Goal: Use online tool/utility: Utilize a website feature to perform a specific function

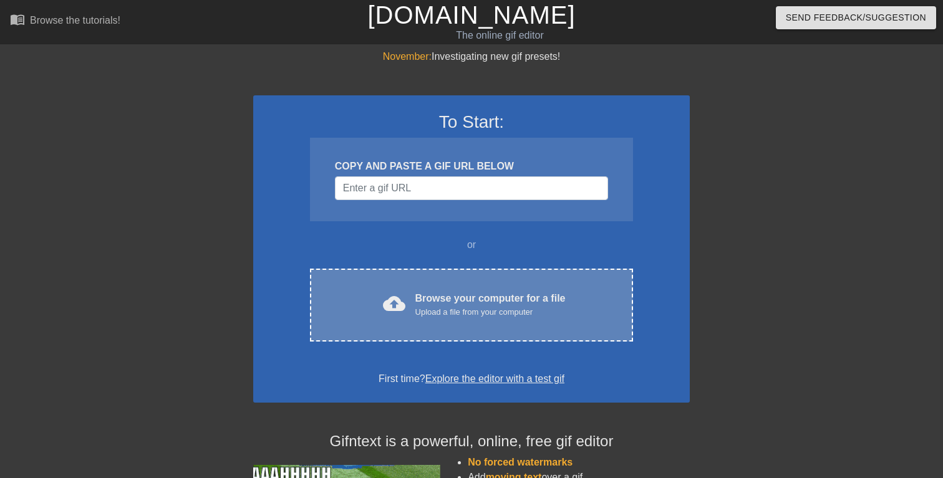
click at [424, 302] on div "Browse your computer for a file Upload a file from your computer" at bounding box center [490, 304] width 150 height 27
click at [465, 289] on div "cloud_upload Browse your computer for a file Upload a file from your computer C…" at bounding box center [471, 305] width 323 height 73
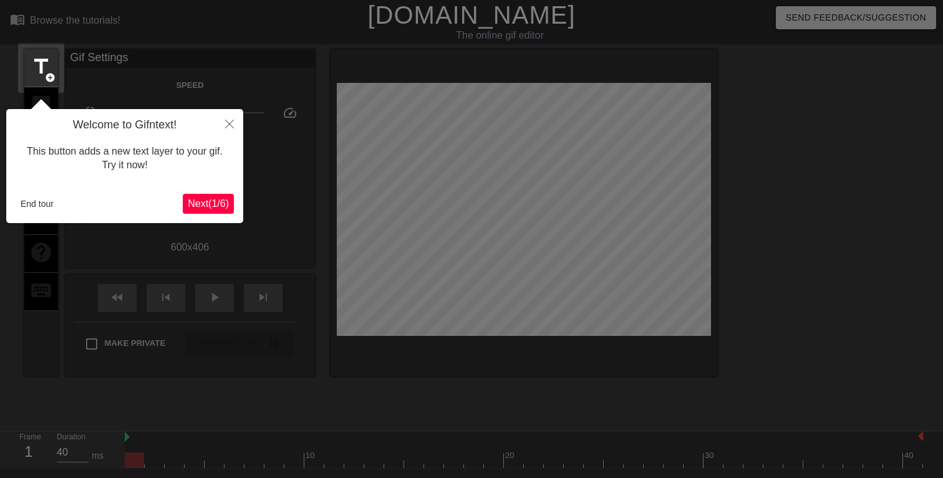
scroll to position [31, 0]
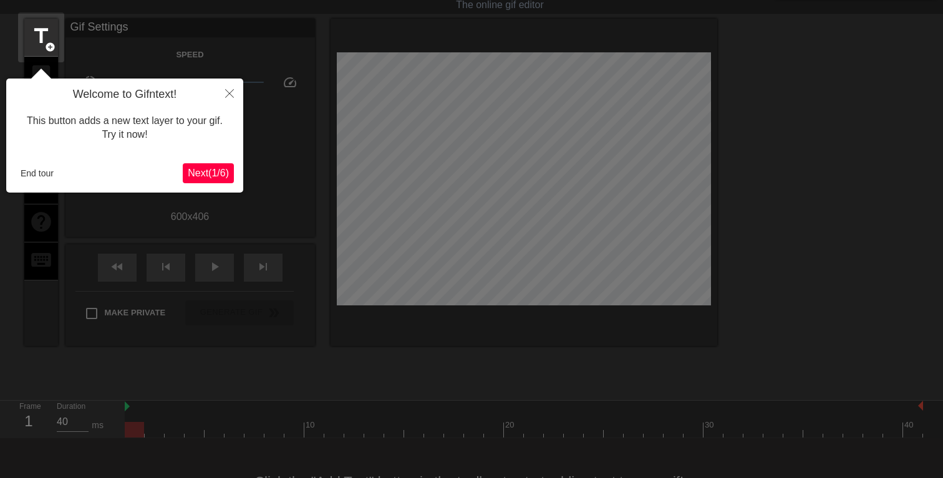
click at [197, 172] on span "Next ( 1 / 6 )" at bounding box center [208, 173] width 41 height 11
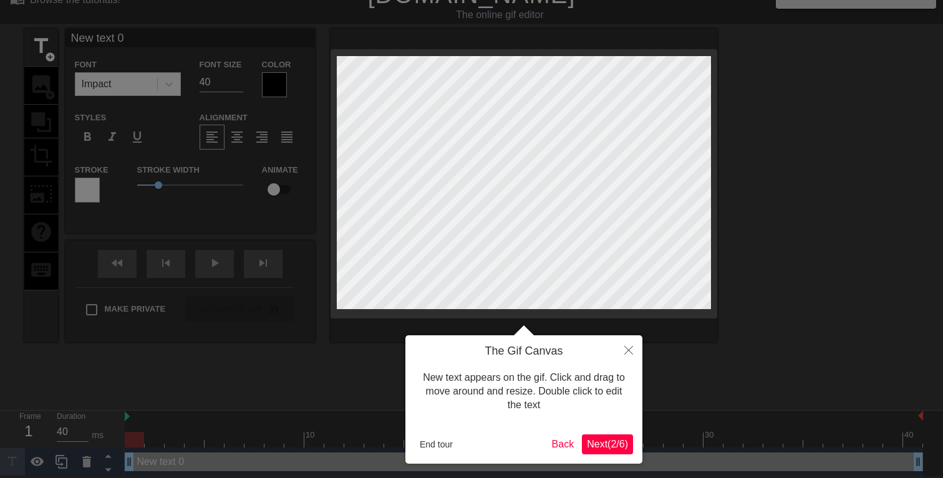
scroll to position [0, 0]
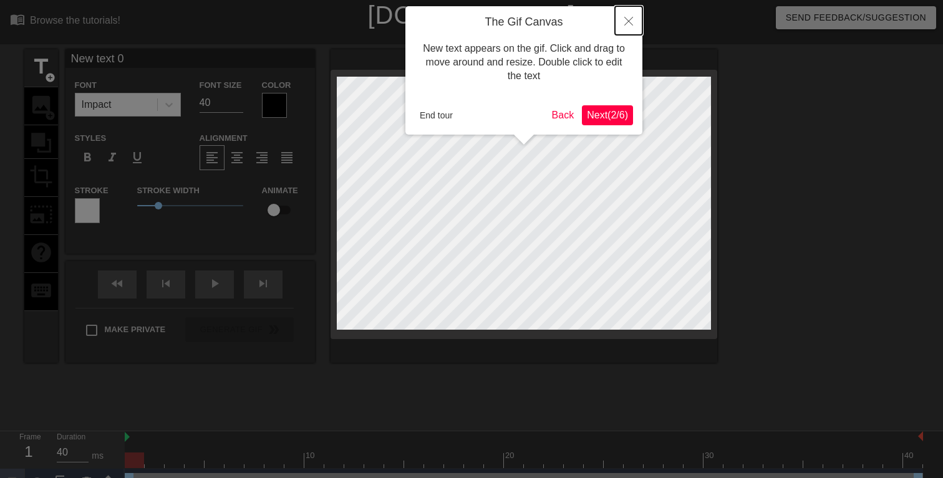
click at [629, 19] on icon "Close" at bounding box center [628, 21] width 9 height 9
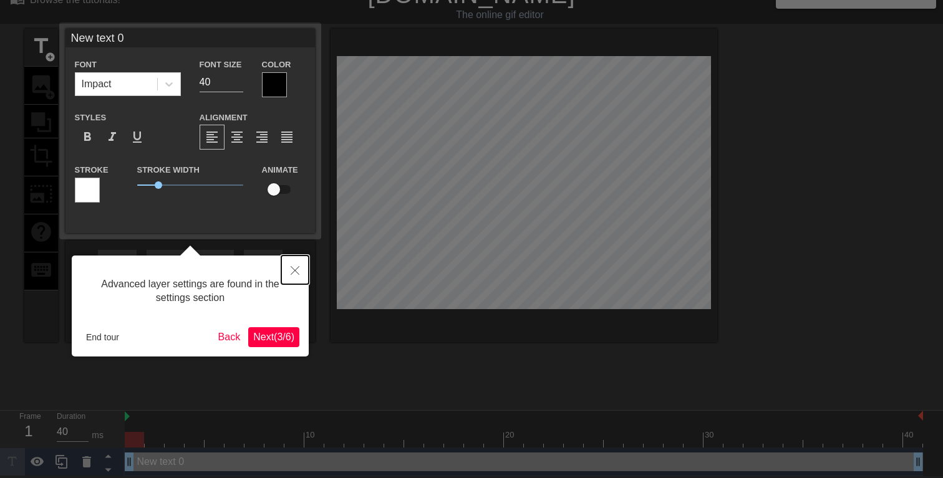
click at [295, 269] on icon "Close" at bounding box center [295, 270] width 9 height 9
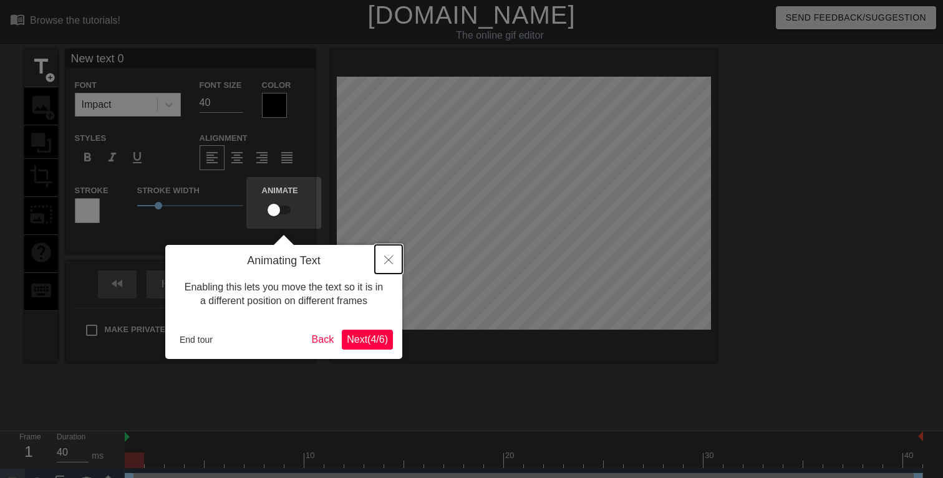
click at [381, 259] on button "Close" at bounding box center [388, 259] width 27 height 29
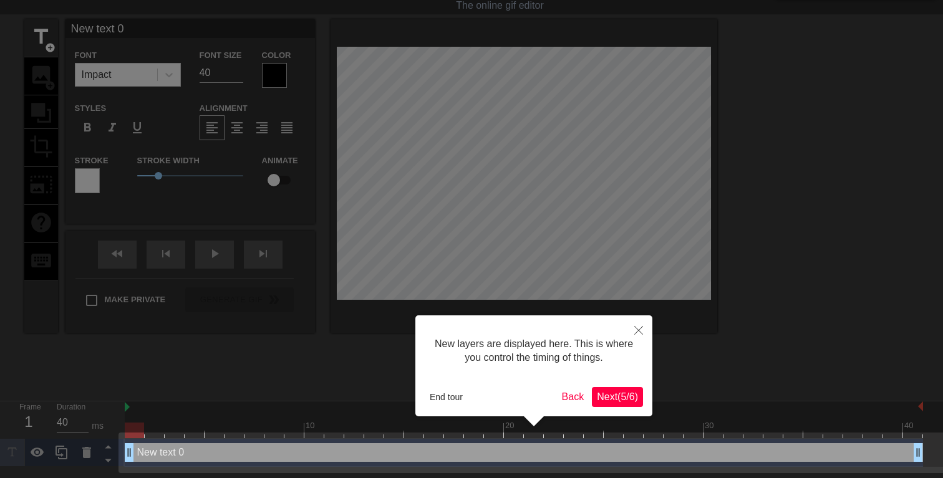
click at [619, 396] on span "Next ( 5 / 6 )" at bounding box center [617, 397] width 41 height 11
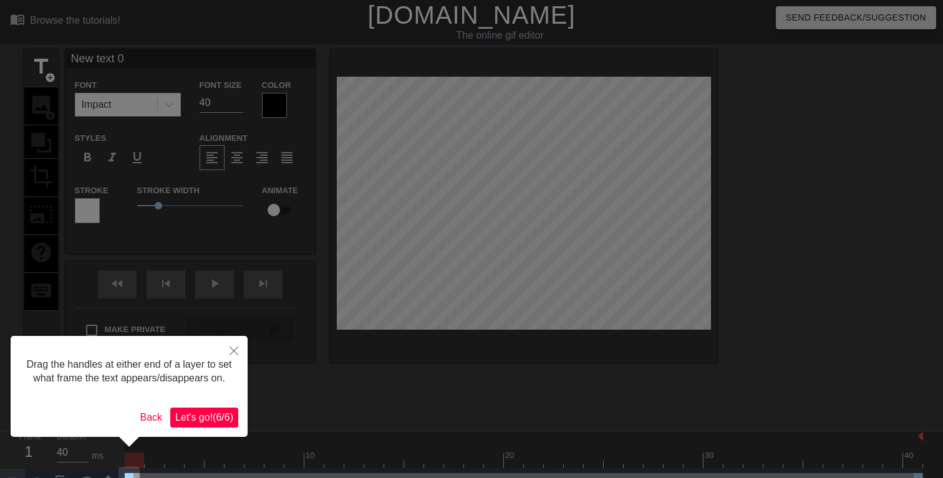
click at [220, 423] on span "Let's go! ( 6 / 6 )" at bounding box center [204, 417] width 58 height 11
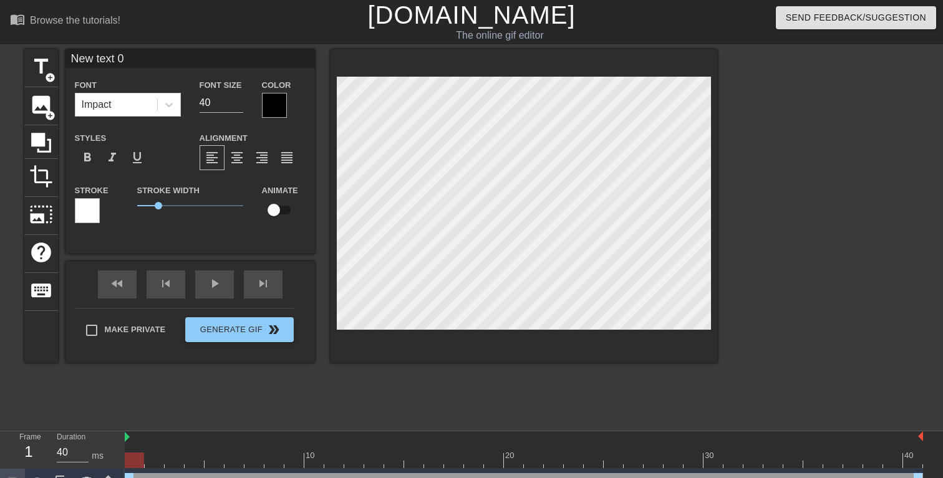
click at [135, 57] on input "New text 0" at bounding box center [189, 58] width 249 height 19
type input "EVERY FOURTH FOOTLONG FREE"
click at [278, 107] on div at bounding box center [274, 105] width 25 height 25
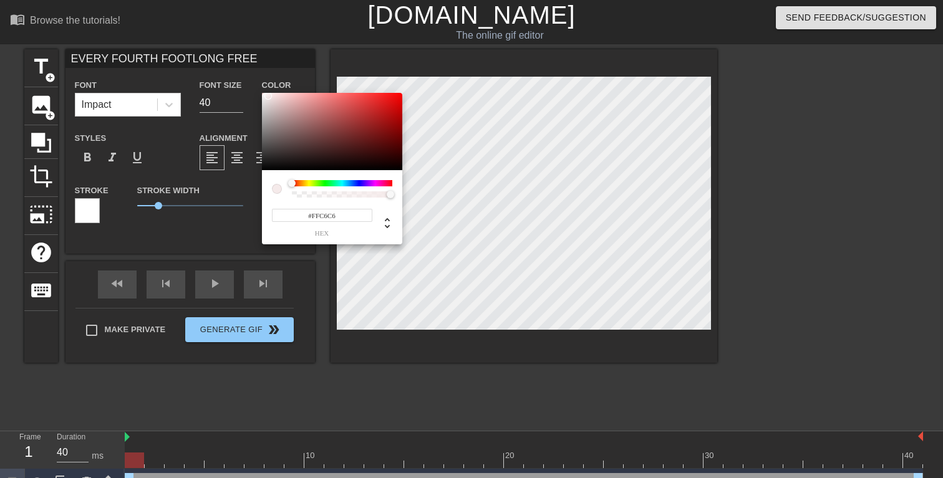
type input "#FFFFFF"
drag, startPoint x: 270, startPoint y: 113, endPoint x: 241, endPoint y: 75, distance: 47.5
click at [241, 76] on div "#FFFFFF hex" at bounding box center [471, 239] width 943 height 478
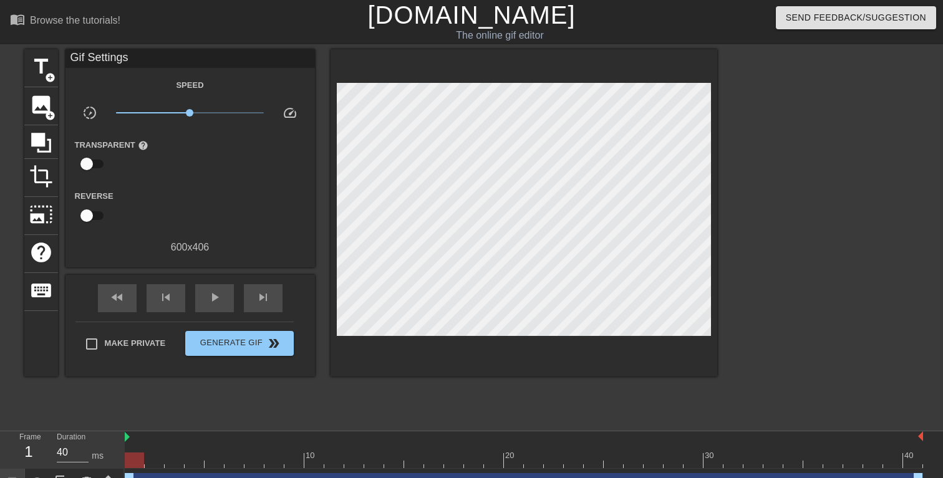
click at [87, 160] on input "checkbox" at bounding box center [86, 164] width 71 height 24
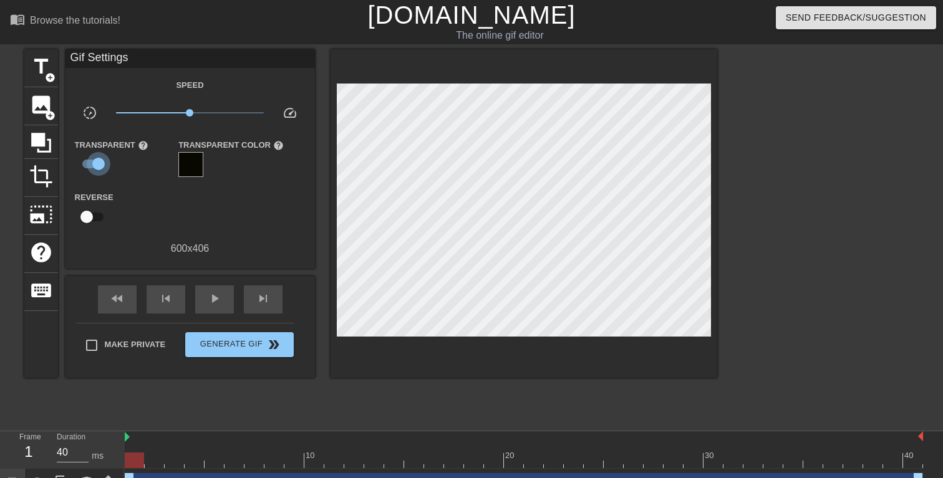
click at [94, 164] on input "checkbox" at bounding box center [98, 164] width 71 height 24
checkbox input "false"
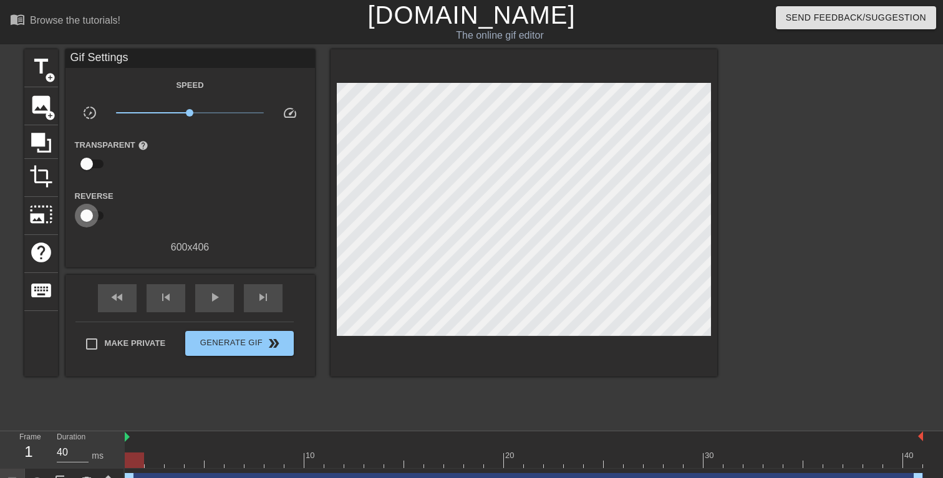
click at [87, 216] on input "checkbox" at bounding box center [86, 216] width 71 height 24
click at [87, 216] on input "checkbox" at bounding box center [98, 216] width 71 height 24
checkbox input "false"
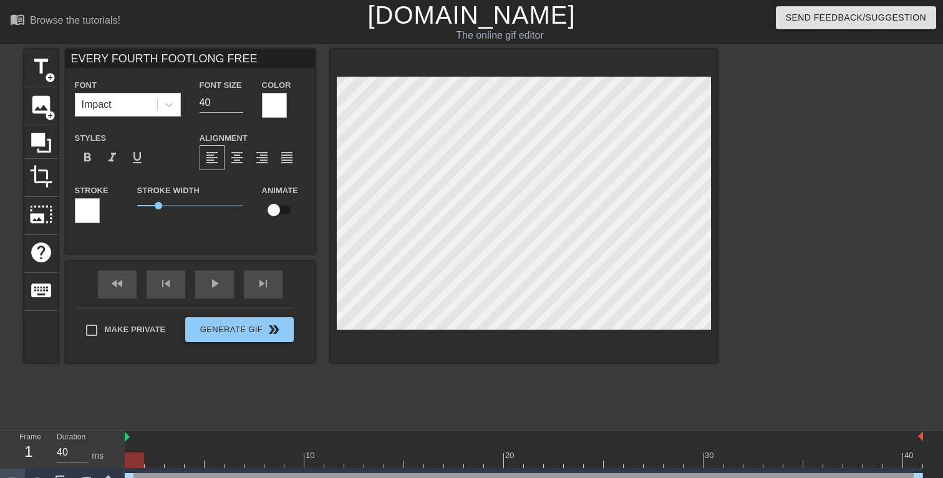
click at [93, 211] on div at bounding box center [87, 210] width 25 height 25
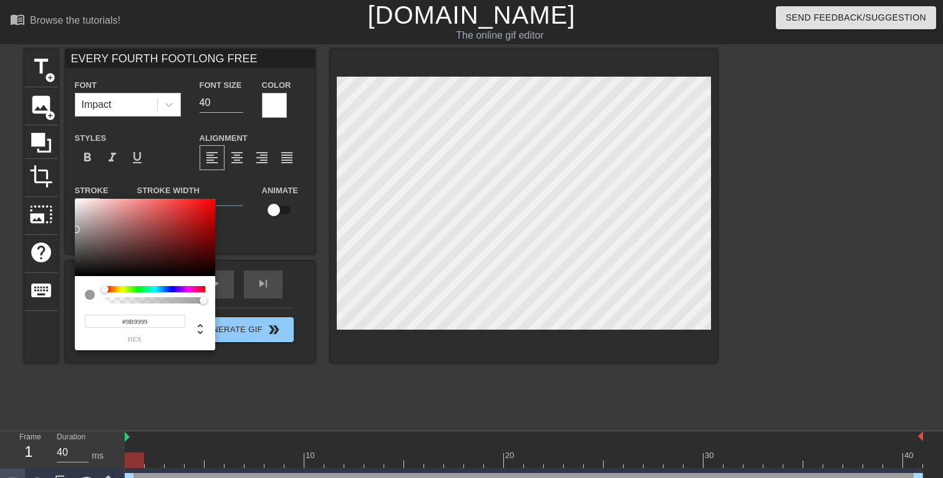
type input "#000000"
drag, startPoint x: 84, startPoint y: 255, endPoint x: 54, endPoint y: 307, distance: 60.0
click at [54, 307] on div "#000000 hex" at bounding box center [471, 239] width 943 height 478
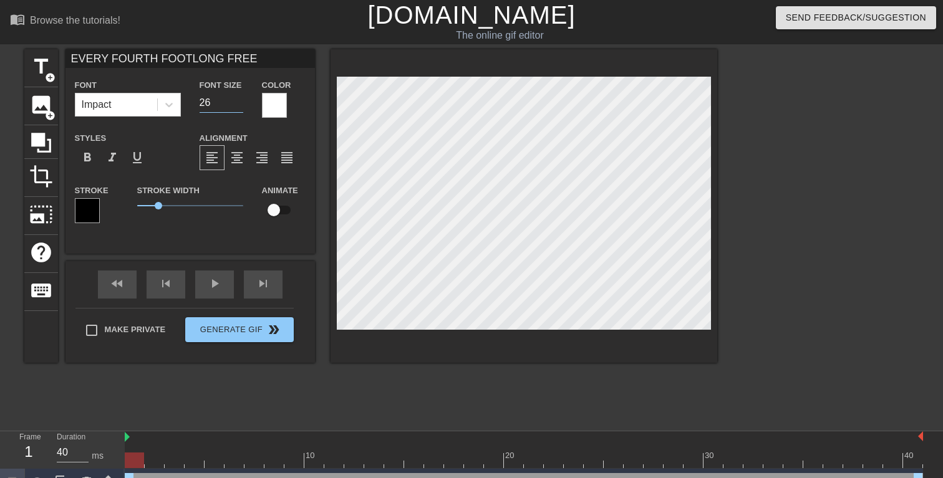
type input "26"
click at [239, 107] on input "26" at bounding box center [222, 103] width 44 height 20
click at [279, 213] on input "checkbox" at bounding box center [273, 210] width 71 height 24
checkbox input "true"
drag, startPoint x: 125, startPoint y: 458, endPoint x: 132, endPoint y: 456, distance: 7.1
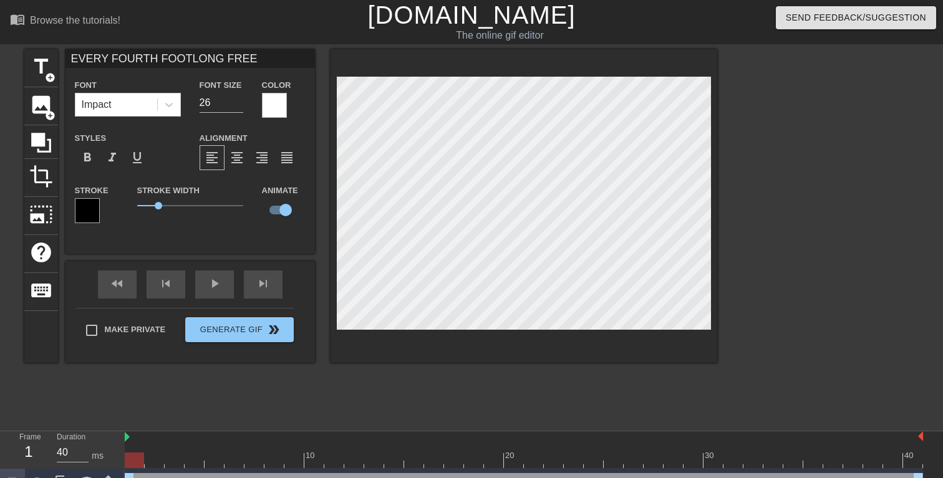
click at [132, 456] on div at bounding box center [134, 461] width 19 height 16
drag, startPoint x: 126, startPoint y: 439, endPoint x: 116, endPoint y: 438, distance: 10.1
click at [116, 438] on div "Frame 1 Duration 40 ms 10 20 30 40 EVERY FOURTH FOOTLONG FREE drag_handle drag_…" at bounding box center [471, 464] width 943 height 65
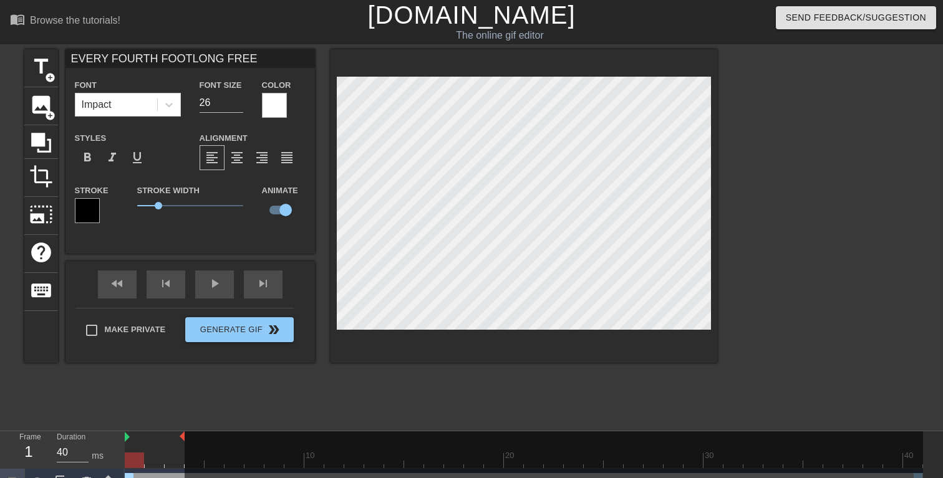
drag, startPoint x: 922, startPoint y: 437, endPoint x: 189, endPoint y: 421, distance: 732.9
click at [189, 421] on div "menu_book Browse the tutorials! Gifntext.com The online gif editor Send Feedbac…" at bounding box center [471, 248] width 943 height 497
drag, startPoint x: 183, startPoint y: 435, endPoint x: 146, endPoint y: 435, distance: 36.8
click at [146, 435] on div "10 20 30 40" at bounding box center [524, 450] width 798 height 37
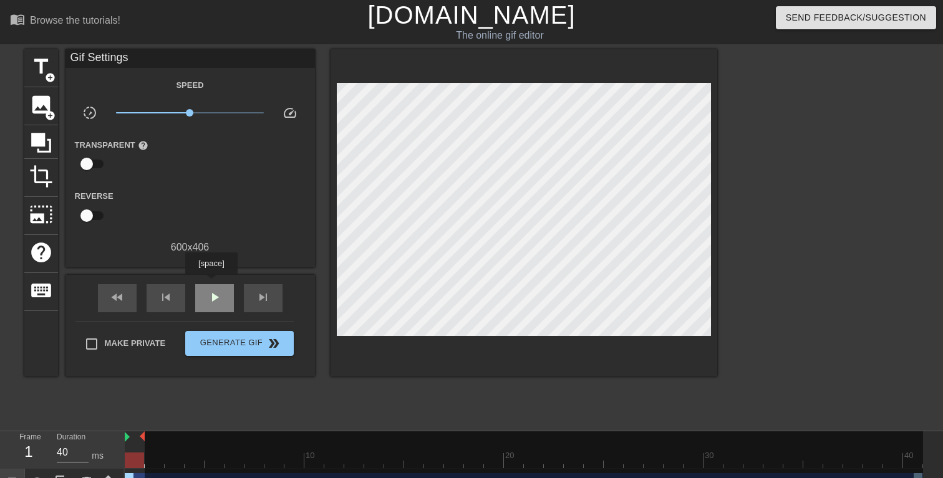
click at [213, 284] on div "play_arrow" at bounding box center [214, 298] width 39 height 28
click at [211, 297] on span "pause" at bounding box center [214, 297] width 15 height 15
click at [211, 297] on span "play_arrow" at bounding box center [214, 297] width 15 height 15
drag, startPoint x: 191, startPoint y: 110, endPoint x: 179, endPoint y: 111, distance: 11.9
click at [179, 111] on span "x0.661" at bounding box center [176, 112] width 7 height 7
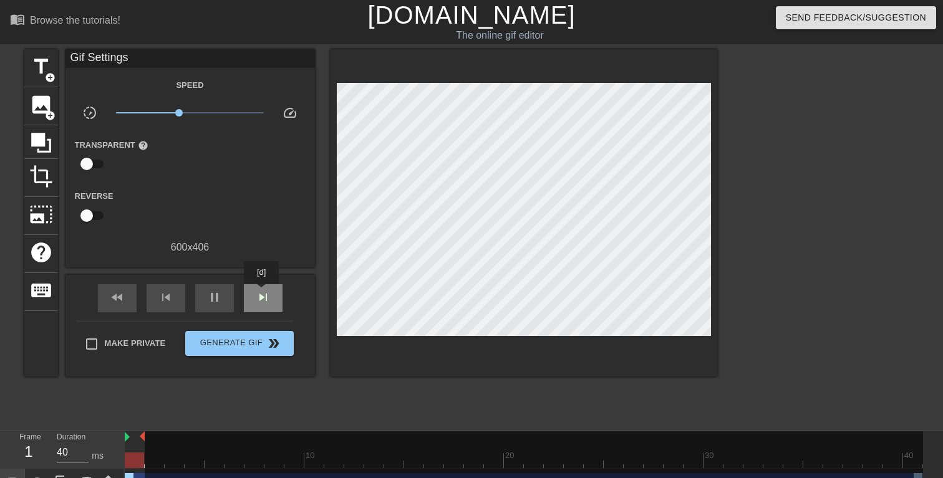
click at [263, 292] on span "skip_next" at bounding box center [263, 297] width 15 height 15
click at [216, 304] on span "pause" at bounding box center [214, 297] width 15 height 15
click at [216, 304] on span "play_arrow" at bounding box center [214, 297] width 15 height 15
drag, startPoint x: 176, startPoint y: 110, endPoint x: 190, endPoint y: 110, distance: 13.7
click at [190, 110] on span "x1.01" at bounding box center [189, 112] width 7 height 7
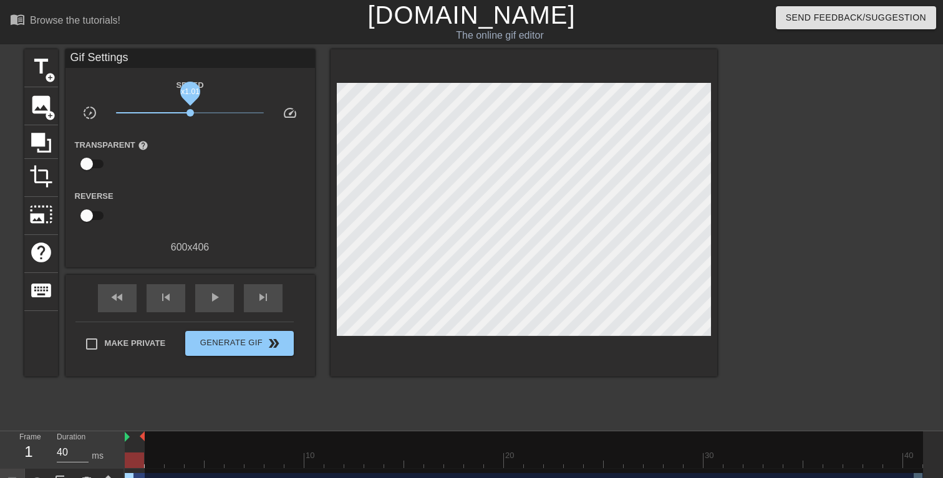
click at [190, 110] on span "x1.01" at bounding box center [189, 112] width 7 height 7
click at [215, 287] on div "play_arrow" at bounding box center [214, 298] width 39 height 28
click at [128, 458] on div at bounding box center [134, 461] width 19 height 16
click at [131, 458] on div at bounding box center [134, 461] width 19 height 16
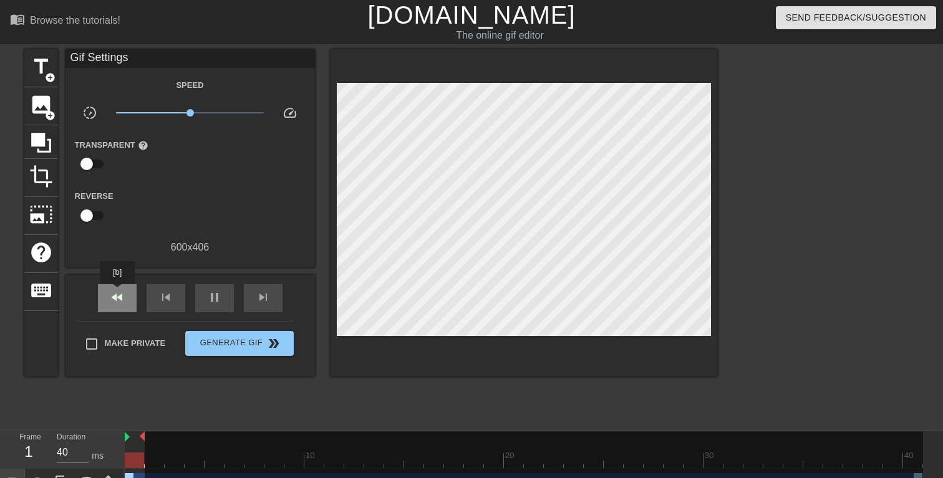
click at [118, 292] on span "fast_rewind" at bounding box center [117, 297] width 15 height 15
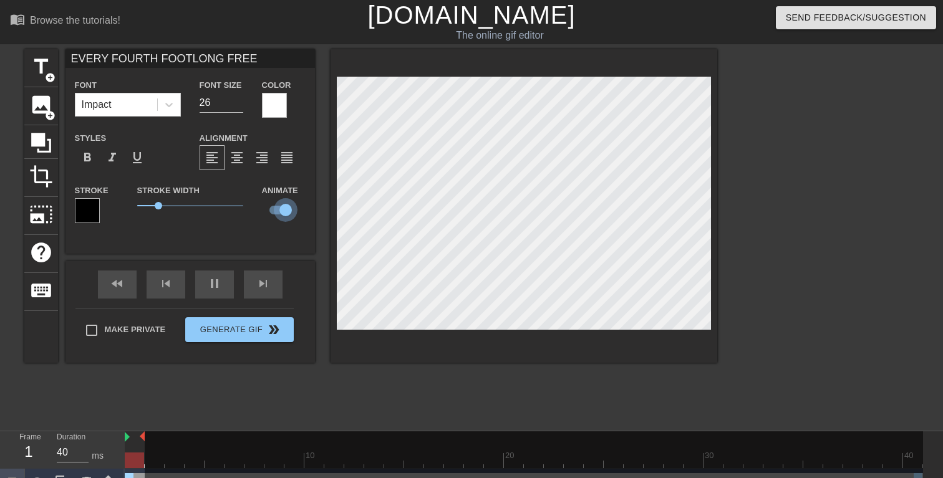
click at [284, 212] on input "checkbox" at bounding box center [285, 210] width 71 height 24
click at [284, 212] on input "checkbox" at bounding box center [273, 210] width 71 height 24
click at [284, 212] on input "checkbox" at bounding box center [285, 210] width 71 height 24
click at [284, 212] on input "checkbox" at bounding box center [273, 210] width 71 height 24
checkbox input "true"
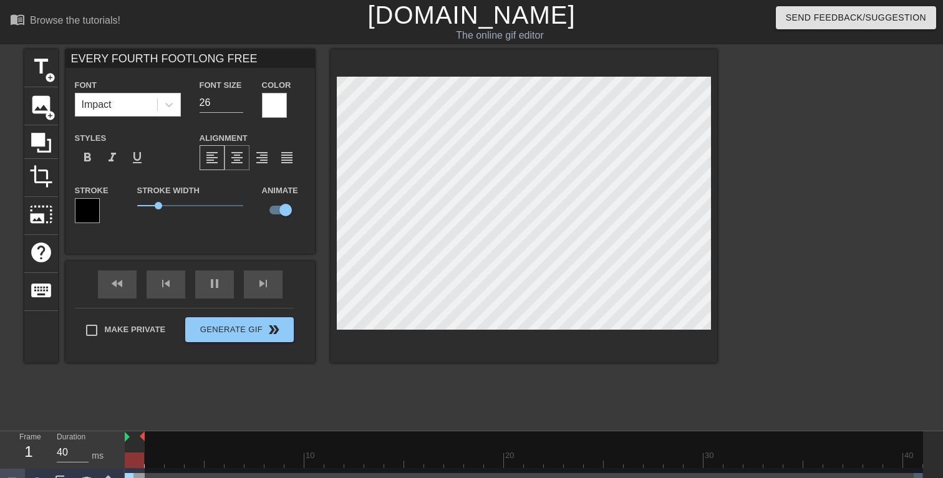
click at [239, 160] on span "format_align_center" at bounding box center [236, 157] width 15 height 15
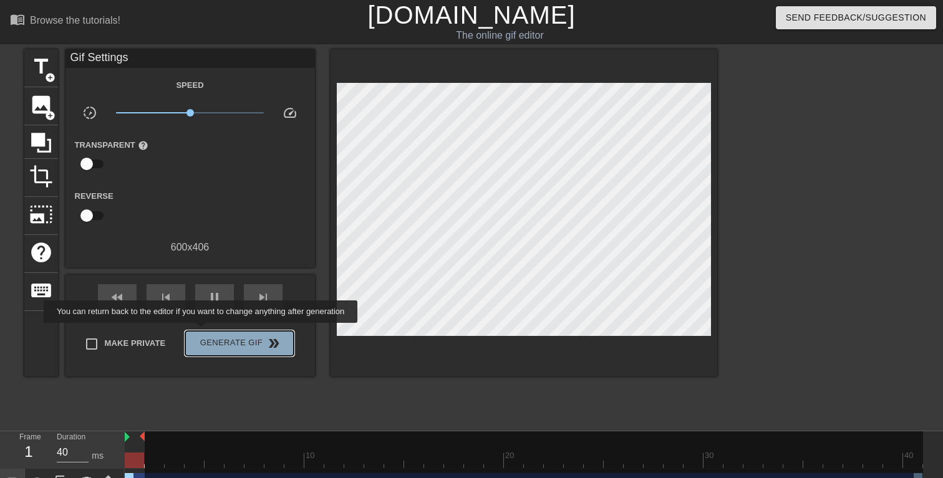
click at [209, 332] on button "Generate Gif double_arrow" at bounding box center [239, 343] width 108 height 25
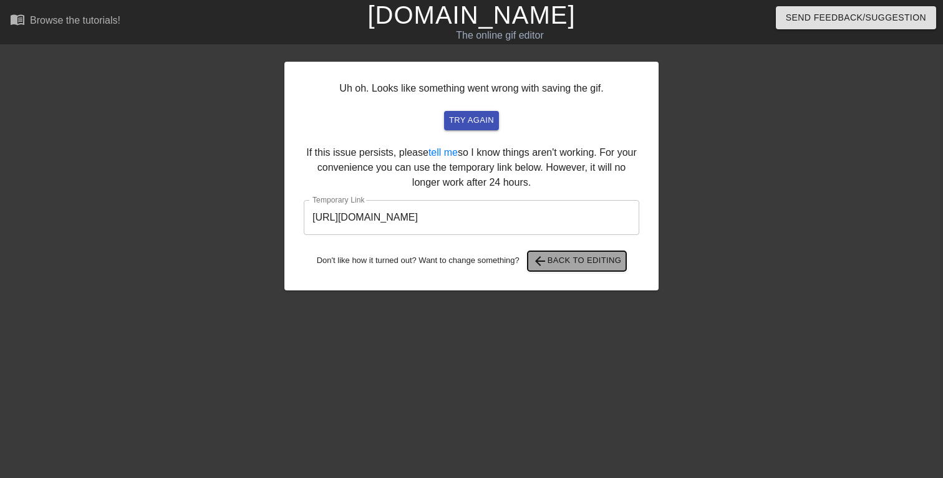
click at [554, 263] on span "arrow_back Back to Editing" at bounding box center [577, 261] width 89 height 15
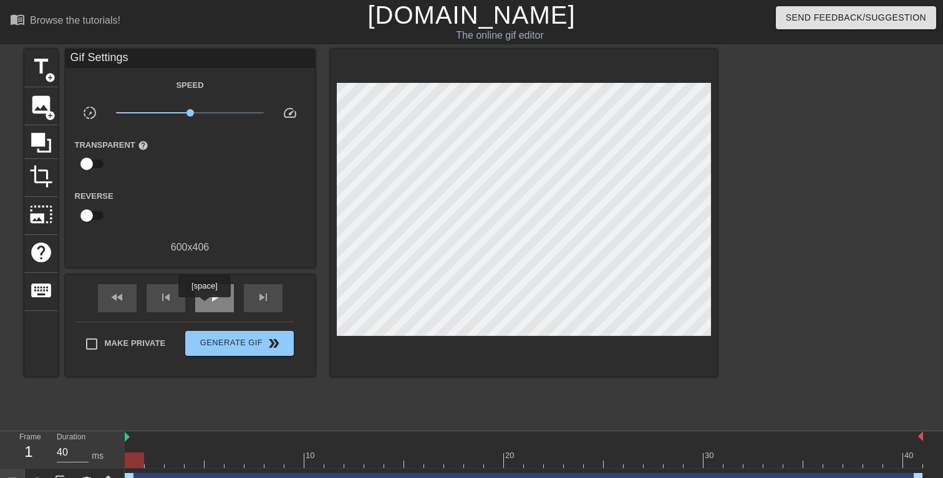
click at [206, 306] on div "play_arrow" at bounding box center [214, 298] width 39 height 28
click at [206, 306] on div "pause" at bounding box center [214, 298] width 39 height 28
click at [455, 14] on link "[DOMAIN_NAME]" at bounding box center [471, 14] width 208 height 27
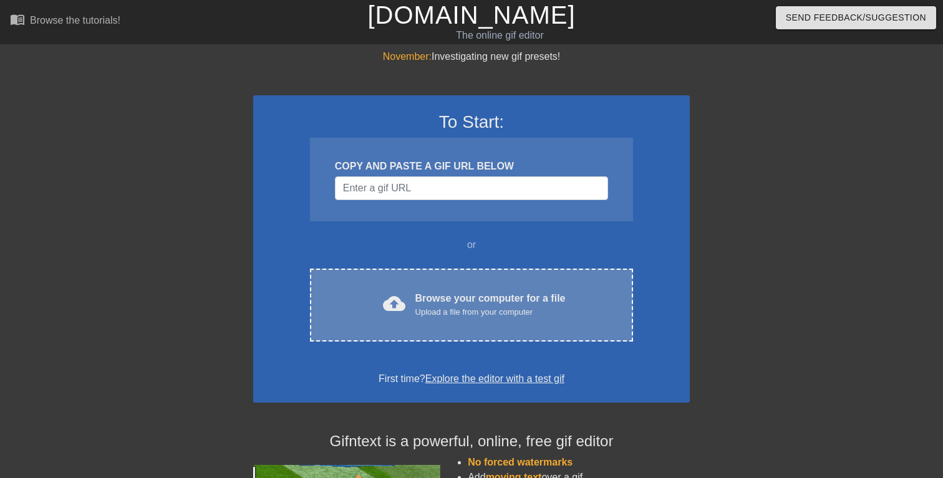
click at [443, 325] on div "cloud_upload Browse your computer for a file Upload a file from your computer C…" at bounding box center [471, 305] width 323 height 73
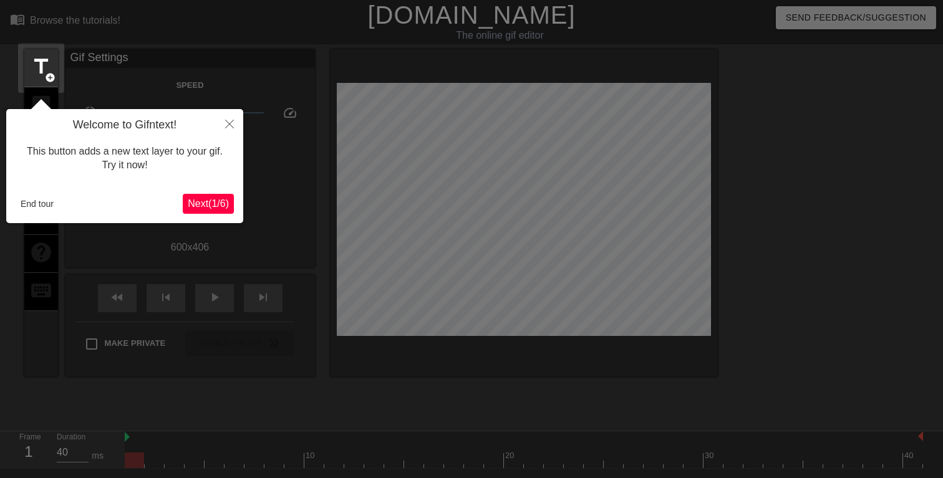
scroll to position [31, 0]
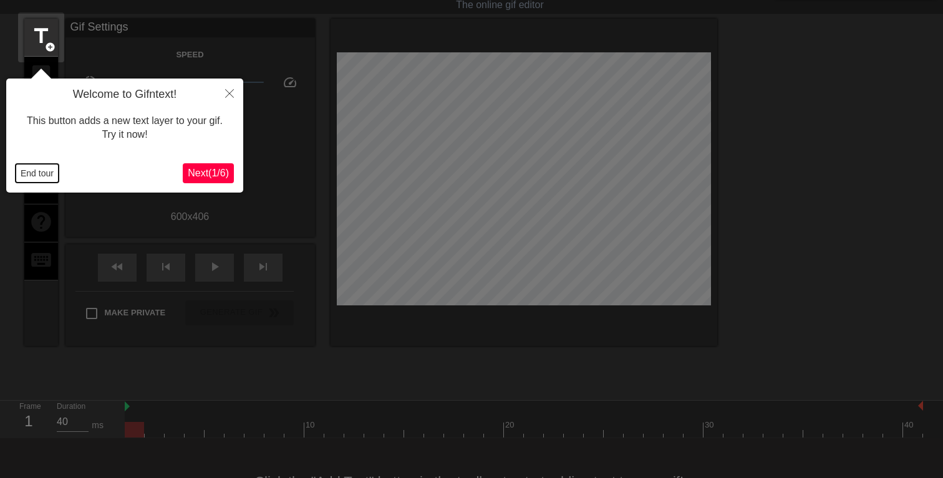
click at [36, 172] on button "End tour" at bounding box center [37, 173] width 43 height 19
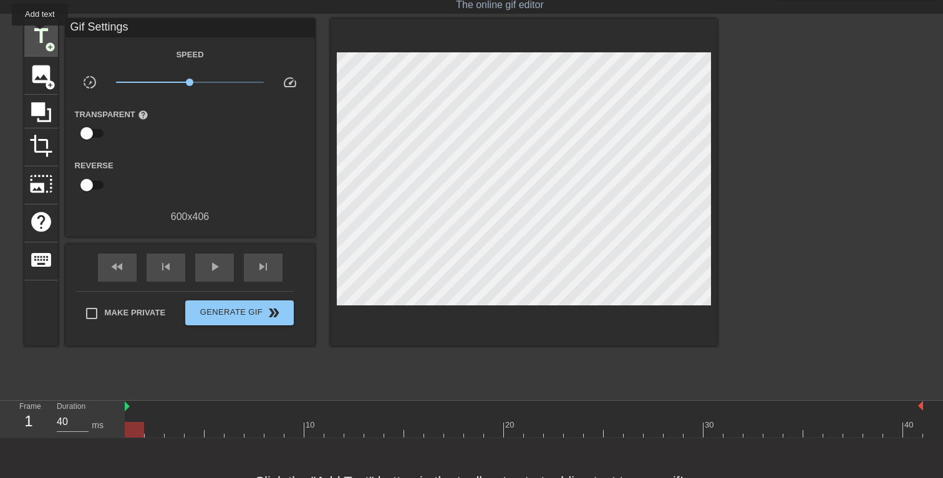
click at [41, 34] on span "title" at bounding box center [41, 36] width 24 height 24
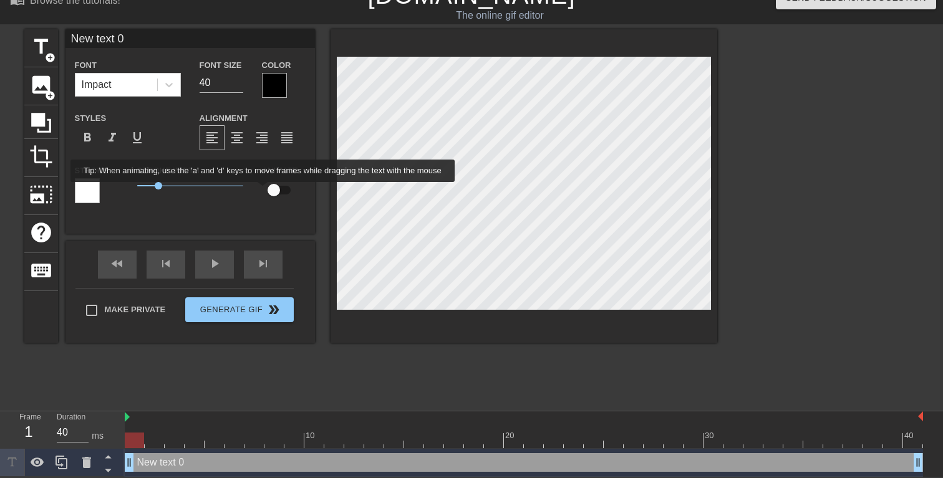
click at [273, 191] on input "checkbox" at bounding box center [273, 190] width 71 height 24
checkbox input "true"
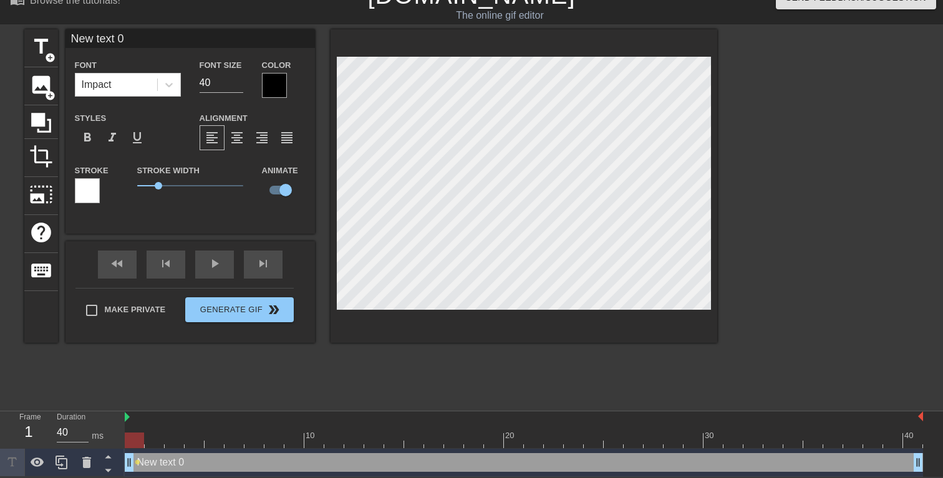
click at [142, 36] on input "New text 0" at bounding box center [189, 38] width 249 height 19
type input "EVERY FOURTH FOOTLONG FREE"
click at [277, 84] on div at bounding box center [274, 85] width 25 height 25
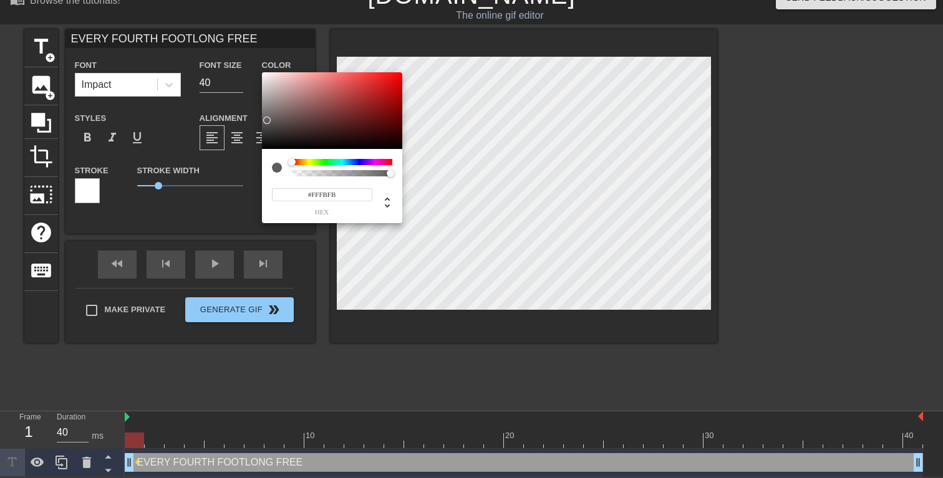
type input "#FFFFFF"
drag, startPoint x: 267, startPoint y: 121, endPoint x: 247, endPoint y: 52, distance: 72.0
click at [247, 52] on div "#FFFFFF hex" at bounding box center [471, 239] width 943 height 478
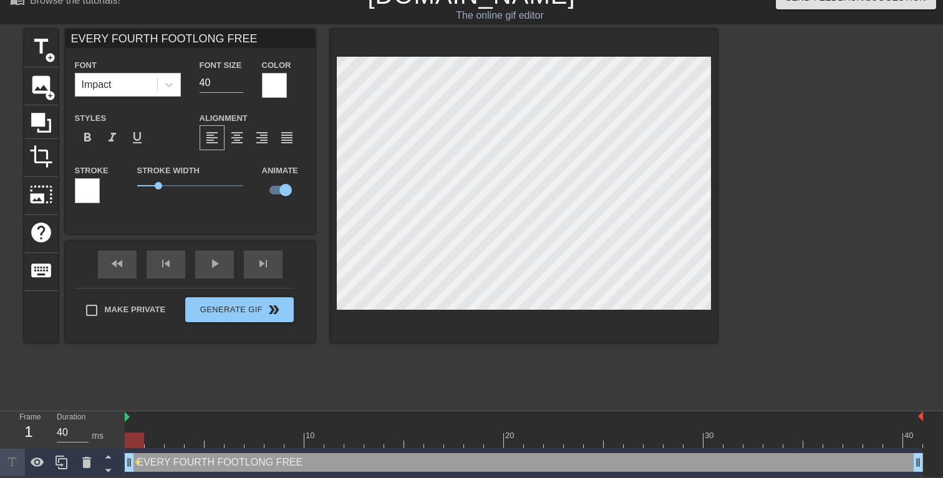
click at [85, 195] on div at bounding box center [87, 190] width 25 height 25
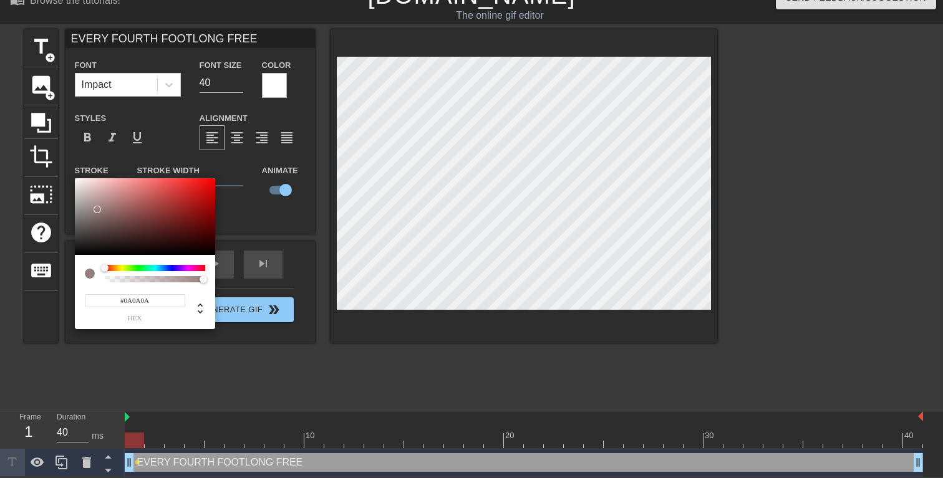
type input "#000000"
drag, startPoint x: 97, startPoint y: 210, endPoint x: 59, endPoint y: 294, distance: 92.1
click at [59, 294] on div "#000000 hex" at bounding box center [471, 239] width 943 height 478
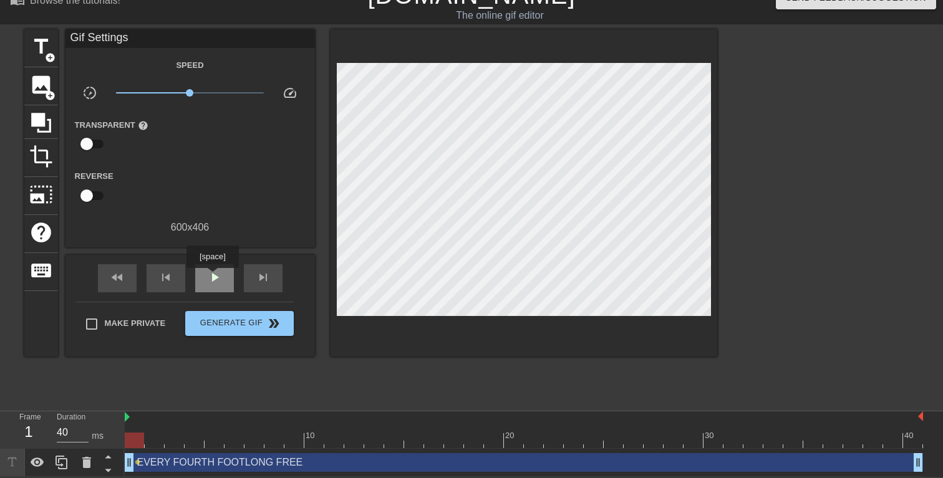
click at [214, 277] on span "play_arrow" at bounding box center [214, 277] width 15 height 15
click at [214, 277] on span "pause" at bounding box center [214, 277] width 15 height 15
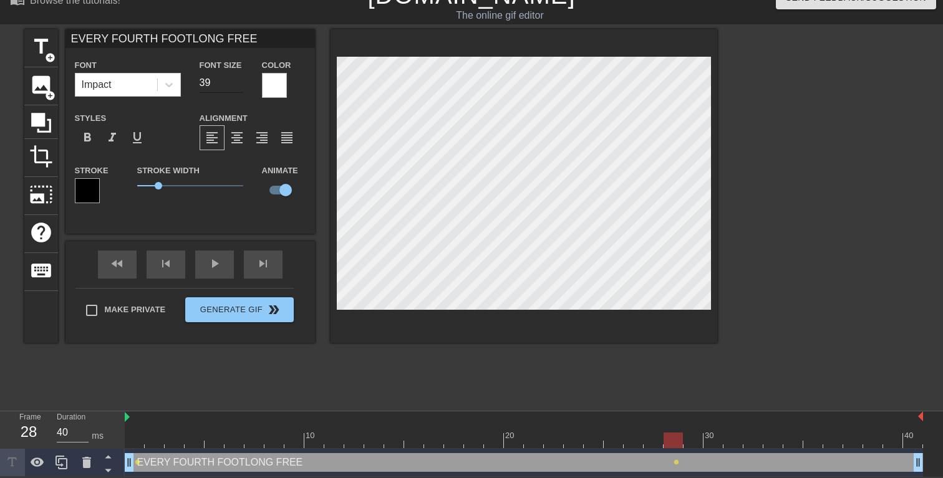
click at [238, 85] on input "39" at bounding box center [222, 83] width 44 height 20
click at [238, 85] on input "38" at bounding box center [222, 83] width 44 height 20
click at [238, 85] on input "37" at bounding box center [222, 83] width 44 height 20
click at [238, 85] on input "36" at bounding box center [222, 83] width 44 height 20
click at [238, 85] on input "35" at bounding box center [222, 83] width 44 height 20
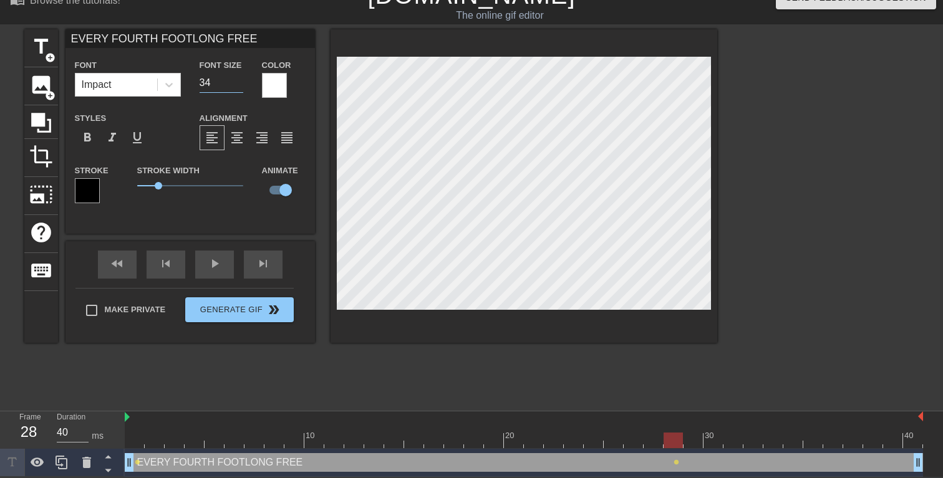
click at [238, 85] on input "34" at bounding box center [222, 83] width 44 height 20
click at [238, 85] on input "33" at bounding box center [222, 83] width 44 height 20
click at [238, 85] on input "32" at bounding box center [222, 83] width 44 height 20
type input "31"
click at [238, 85] on input "31" at bounding box center [222, 83] width 44 height 20
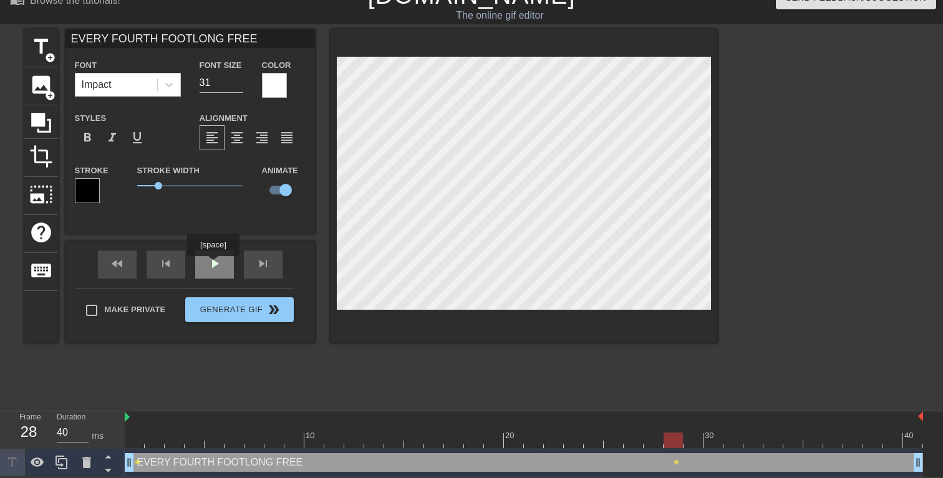
click at [215, 265] on div "play_arrow" at bounding box center [214, 265] width 39 height 28
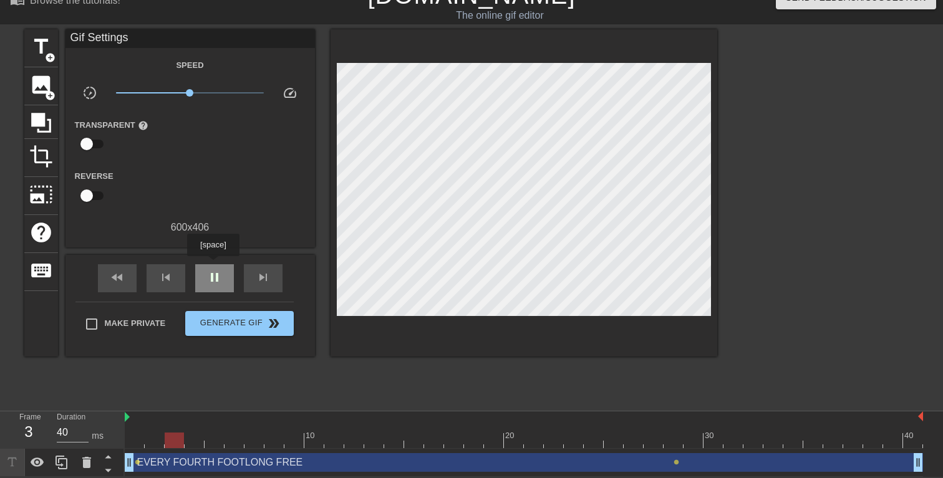
click at [215, 265] on div "pause" at bounding box center [214, 278] width 39 height 28
drag, startPoint x: 235, startPoint y: 439, endPoint x: 116, endPoint y: 450, distance: 119.6
click at [116, 450] on div "Frame 1 Duration 40 ms 10 20 30 40 EVERY FOURTH FOOTLONG FREE drag_handle drag_…" at bounding box center [471, 444] width 943 height 65
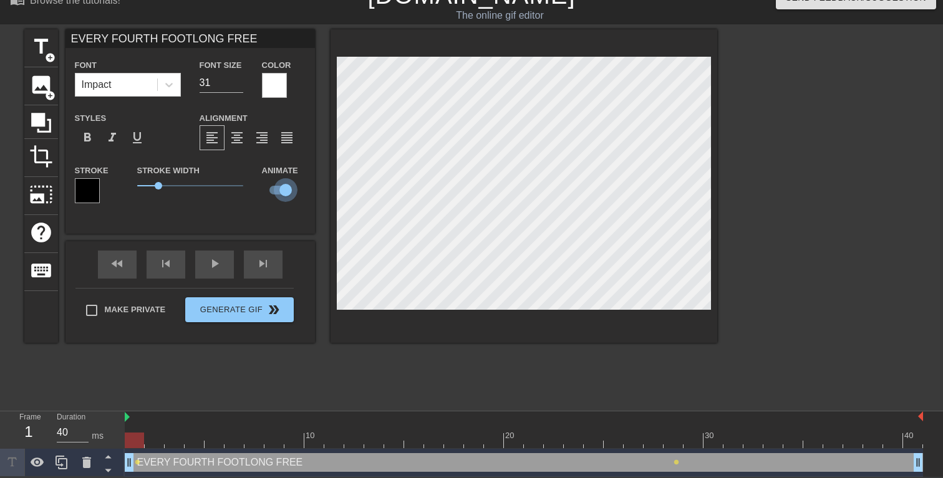
click at [281, 189] on input "checkbox" at bounding box center [285, 190] width 71 height 24
checkbox input "false"
click at [236, 137] on span "format_align_center" at bounding box center [236, 137] width 15 height 15
click at [37, 117] on icon at bounding box center [41, 123] width 20 height 20
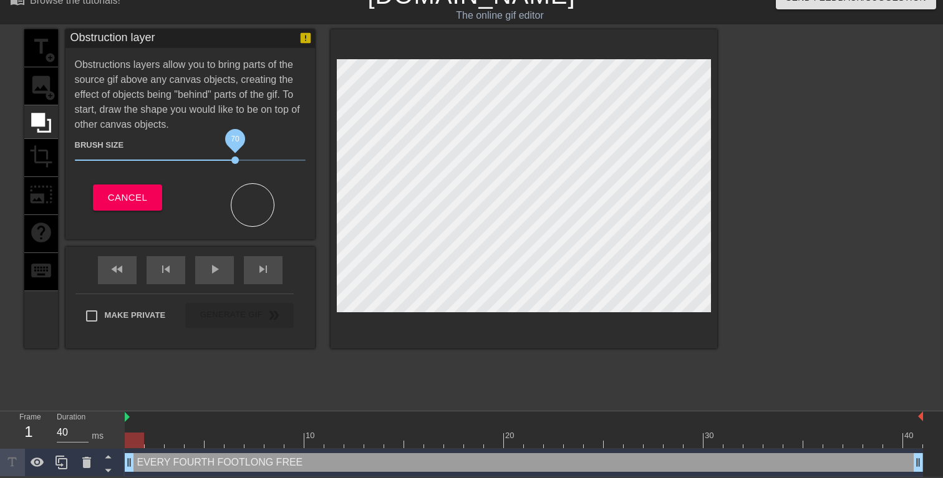
drag, startPoint x: 142, startPoint y: 157, endPoint x: 234, endPoint y: 155, distance: 92.9
click at [234, 157] on span "70" at bounding box center [234, 160] width 7 height 7
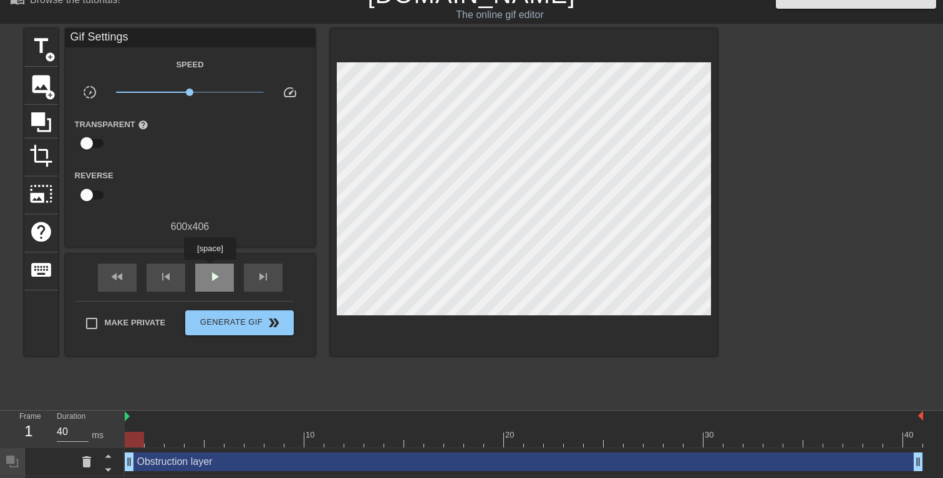
click at [211, 269] on span "play_arrow" at bounding box center [214, 276] width 15 height 15
click at [211, 269] on span "pause" at bounding box center [214, 276] width 15 height 15
click at [46, 120] on icon at bounding box center [41, 122] width 24 height 24
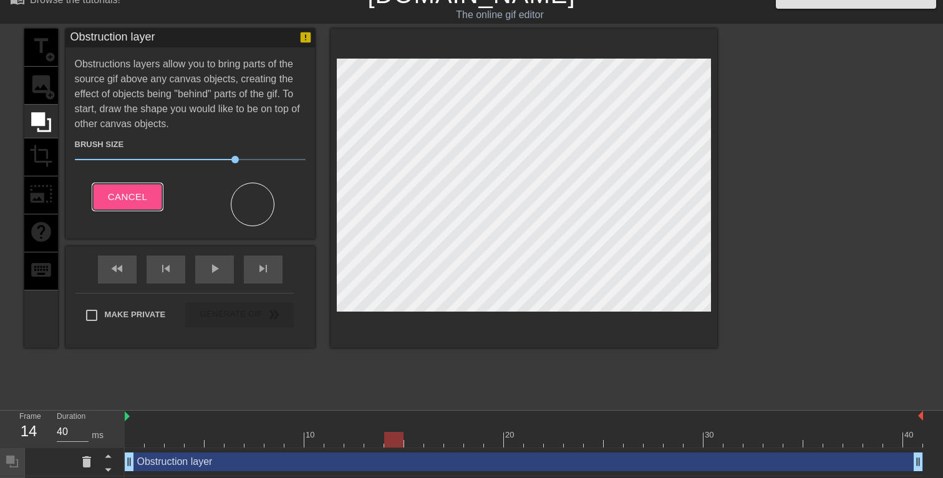
click at [141, 195] on span "Cancel" at bounding box center [127, 197] width 39 height 16
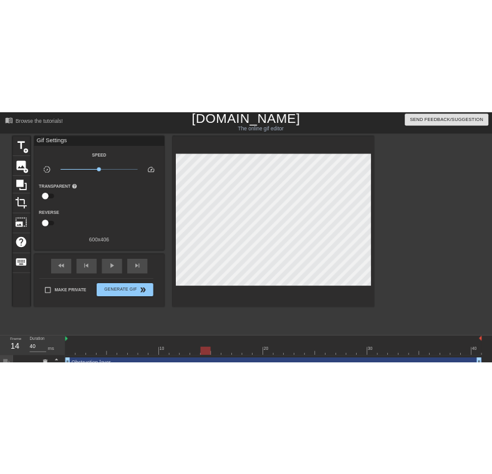
scroll to position [5, 0]
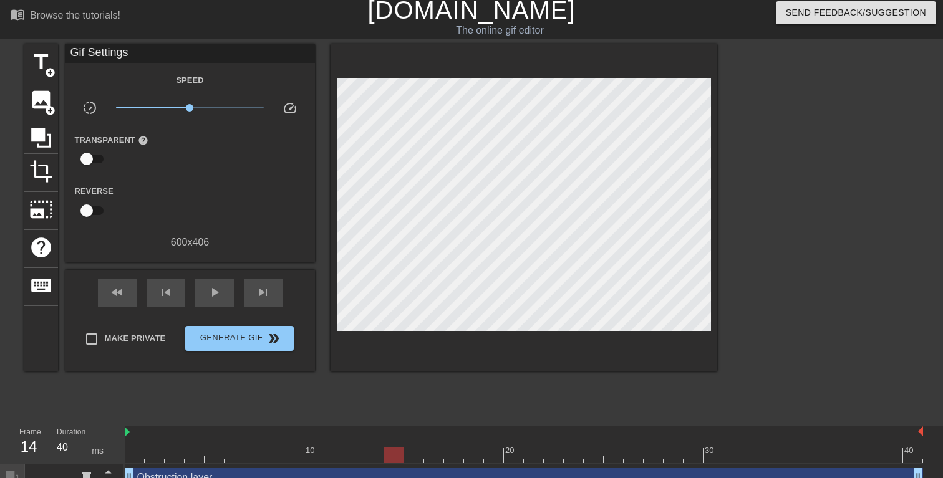
click at [221, 425] on div "menu_book Browse the tutorials! [DOMAIN_NAME] The online gif editor Send Feedba…" at bounding box center [471, 257] width 943 height 525
drag, startPoint x: 242, startPoint y: 427, endPoint x: 242, endPoint y: 394, distance: 32.4
click at [242, 394] on div "menu_book Browse the tutorials! [DOMAIN_NAME] The online gif editor Send Feedba…" at bounding box center [471, 257] width 943 height 525
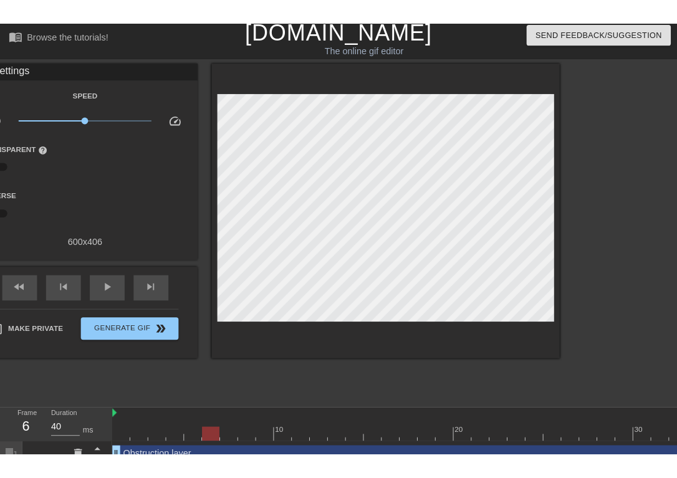
scroll to position [2, 0]
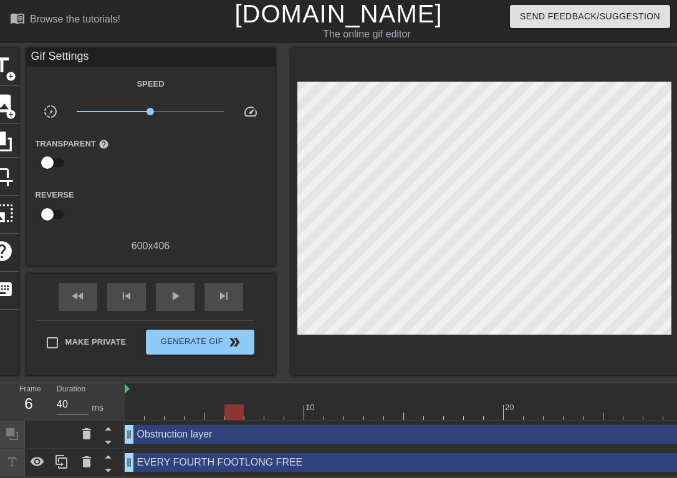
click at [471, 437] on div "Obstruction layer drag_handle drag_handle" at bounding box center [524, 434] width 798 height 19
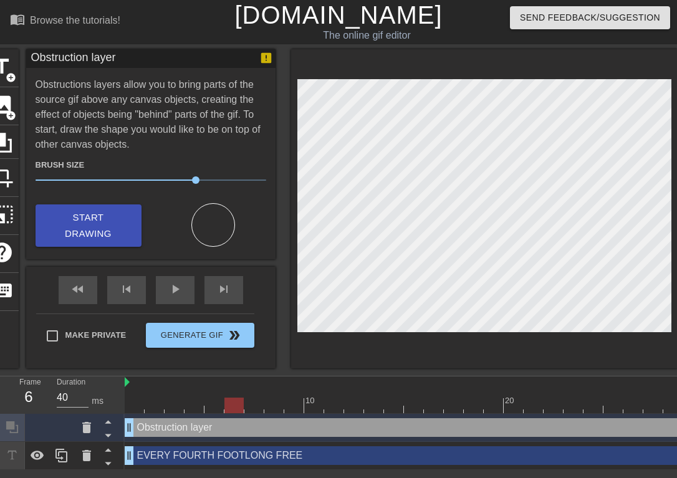
scroll to position [0, 0]
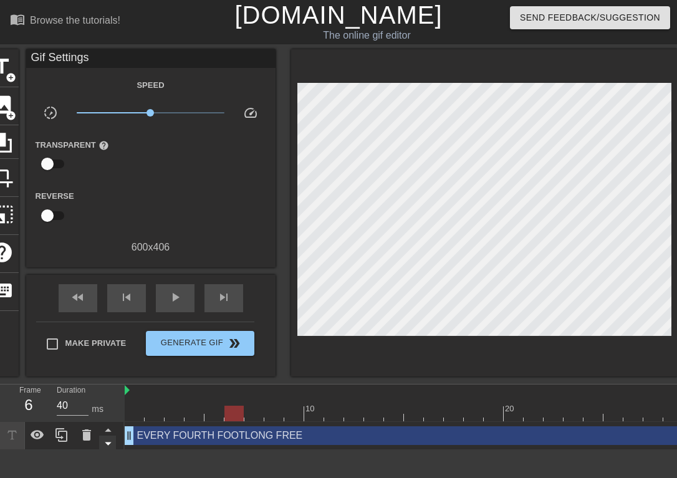
click at [107, 445] on icon at bounding box center [108, 443] width 6 height 3
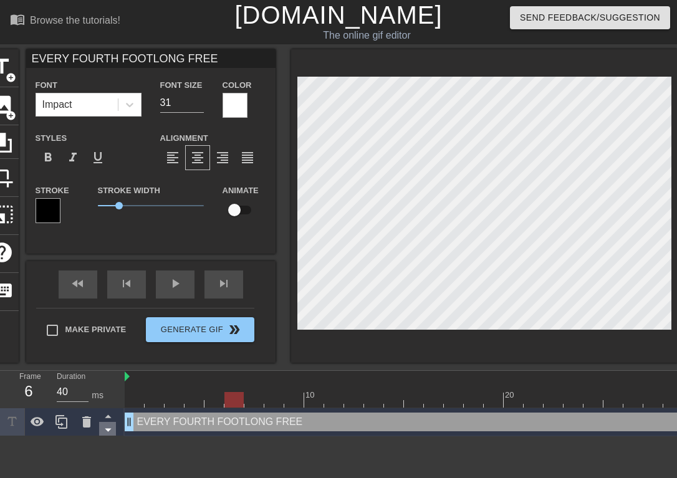
click at [111, 429] on icon at bounding box center [108, 430] width 6 height 3
click at [109, 419] on icon at bounding box center [108, 416] width 16 height 16
click at [174, 424] on div "EVERY FOURTH FOOTLONG FREE drag_handle drag_handle" at bounding box center [524, 422] width 798 height 19
drag, startPoint x: 232, startPoint y: 399, endPoint x: 145, endPoint y: 402, distance: 87.4
click at [145, 402] on div at bounding box center [154, 400] width 19 height 16
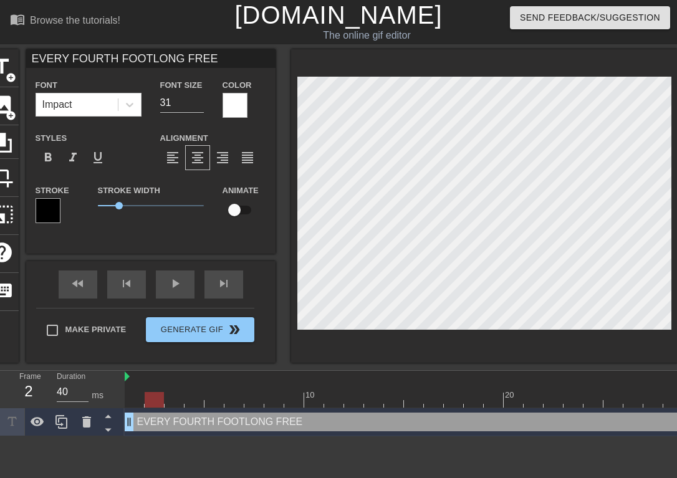
click at [14, 422] on icon at bounding box center [12, 422] width 14 height 14
click at [159, 423] on div "EVERY FOURTH FOOTLONG FREE drag_handle drag_handle" at bounding box center [524, 422] width 798 height 19
click at [203, 423] on div "EVERY FOURTH FOOTLONG FREE drag_handle drag_handle" at bounding box center [524, 422] width 798 height 19
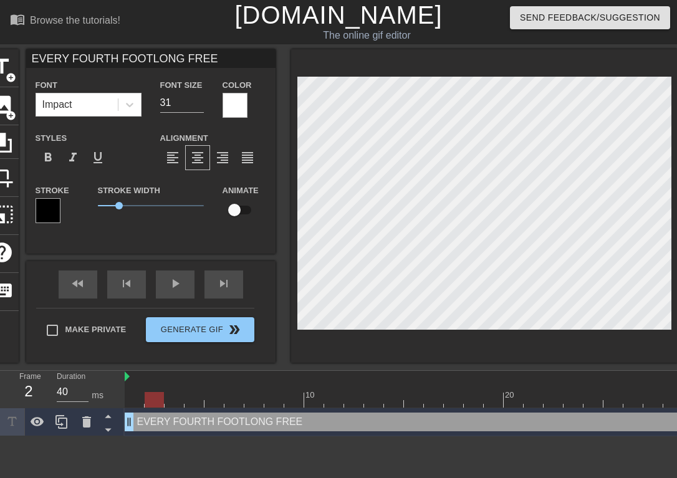
click at [163, 425] on div "EVERY FOURTH FOOTLONG FREE drag_handle drag_handle" at bounding box center [524, 422] width 798 height 19
click at [109, 418] on icon at bounding box center [108, 416] width 6 height 3
click at [109, 436] on icon at bounding box center [108, 430] width 16 height 16
click at [60, 426] on icon at bounding box center [61, 422] width 15 height 15
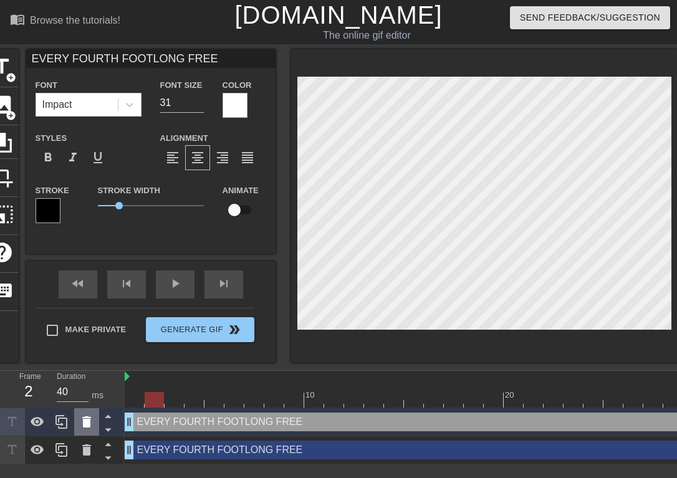
click at [90, 422] on icon at bounding box center [86, 422] width 15 height 15
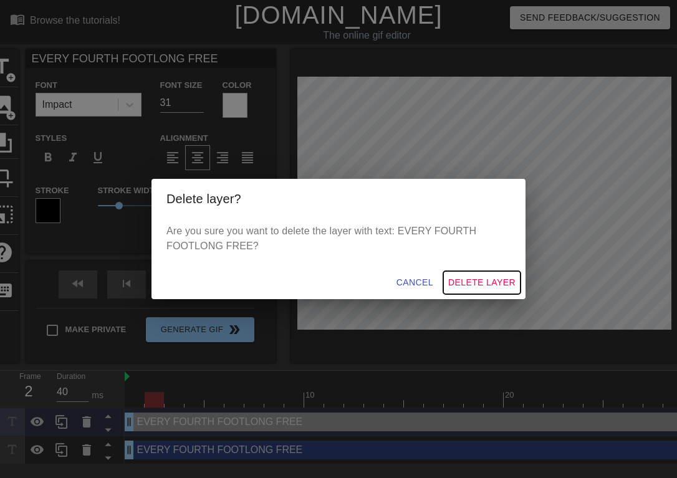
click at [493, 279] on span "Delete Layer" at bounding box center [481, 283] width 67 height 16
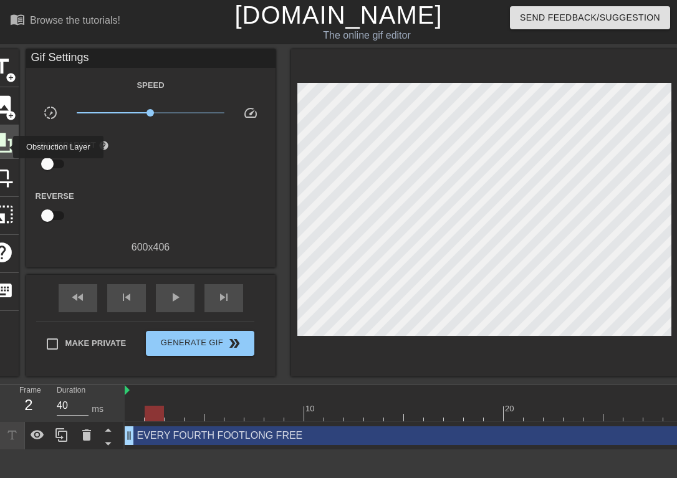
click at [5, 147] on icon at bounding box center [2, 143] width 24 height 24
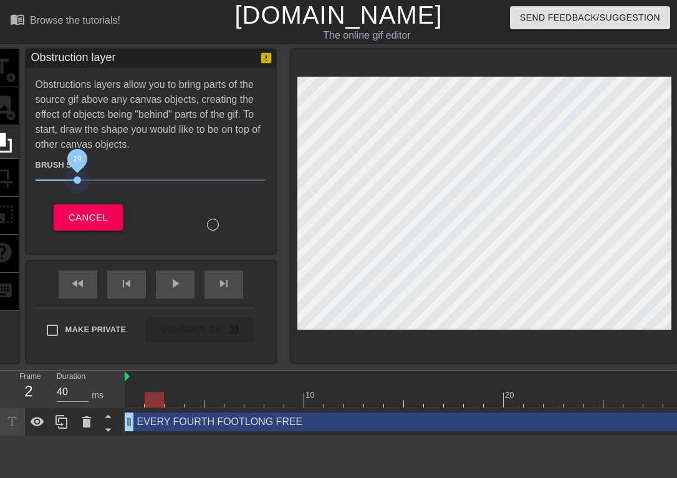
drag, startPoint x: 193, startPoint y: 183, endPoint x: 76, endPoint y: 185, distance: 117.3
click at [76, 185] on span "19" at bounding box center [151, 180] width 231 height 15
drag, startPoint x: 77, startPoint y: 181, endPoint x: 141, endPoint y: 179, distance: 64.3
click at [141, 179] on span "46" at bounding box center [140, 179] width 7 height 7
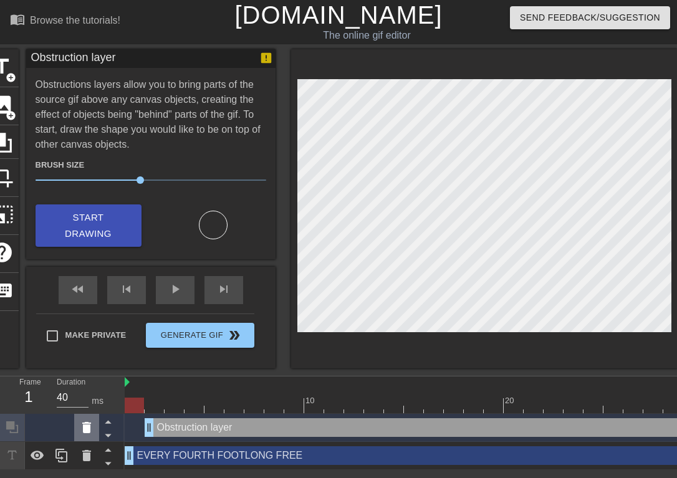
drag, startPoint x: 150, startPoint y: 402, endPoint x: 94, endPoint y: 418, distance: 58.2
click at [94, 418] on div "Frame 1 Duration 40 ms 10 20 30 40 Obstruction layer drag_handle drag_handle EV…" at bounding box center [338, 424] width 677 height 94
drag, startPoint x: 152, startPoint y: 425, endPoint x: 125, endPoint y: 423, distance: 26.2
click at [109, 437] on icon at bounding box center [108, 436] width 16 height 16
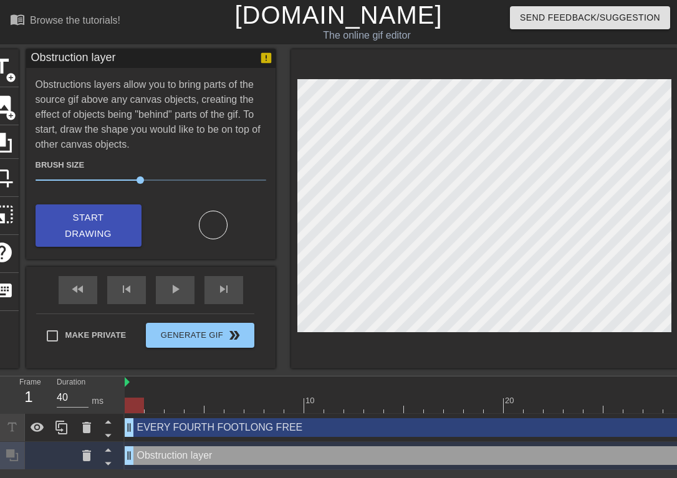
drag, startPoint x: 135, startPoint y: 406, endPoint x: 105, endPoint y: 413, distance: 30.7
click at [105, 413] on div "Frame 1 Duration 40 ms 10 20 30 40 EVERY FOURTH FOOTLONG FREE drag_handle drag_…" at bounding box center [338, 424] width 677 height 94
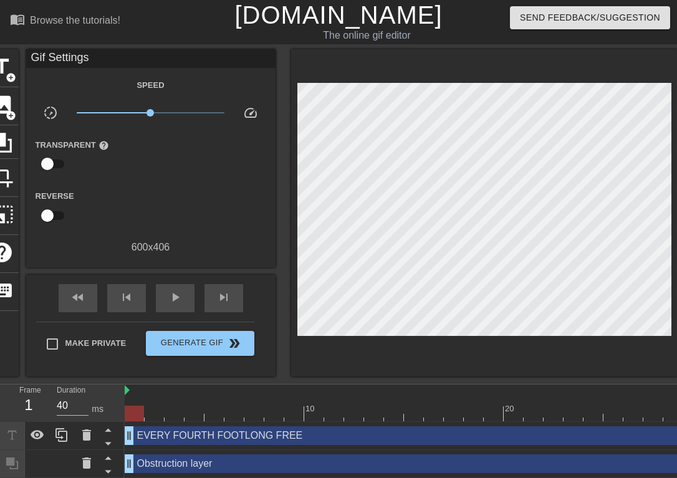
click at [372, 349] on div at bounding box center [484, 212] width 387 height 327
drag, startPoint x: 145, startPoint y: 416, endPoint x: 121, endPoint y: 416, distance: 23.7
click at [121, 416] on div "Frame 1 Duration 40 ms 10 20 30 40 EVERY FOURTH FOOTLONG FREE drag_handle drag_…" at bounding box center [338, 432] width 677 height 94
click at [145, 465] on div "Obstruction layer drag_handle drag_handle" at bounding box center [524, 464] width 798 height 19
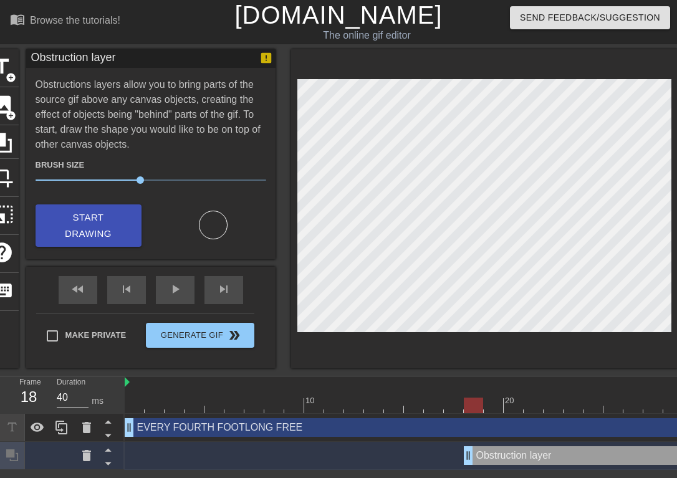
drag, startPoint x: 128, startPoint y: 459, endPoint x: 461, endPoint y: 443, distance: 332.7
click at [461, 443] on div "Obstruction layer drag_handle drag_handle" at bounding box center [524, 456] width 798 height 28
drag, startPoint x: 163, startPoint y: 408, endPoint x: 109, endPoint y: 406, distance: 53.7
click at [109, 406] on div "Frame 1 Duration 40 ms 10 20 30 40 EVERY FOURTH FOOTLONG FREE drag_handle drag_…" at bounding box center [338, 424] width 677 height 94
